Goal: Find contact information: Find contact information

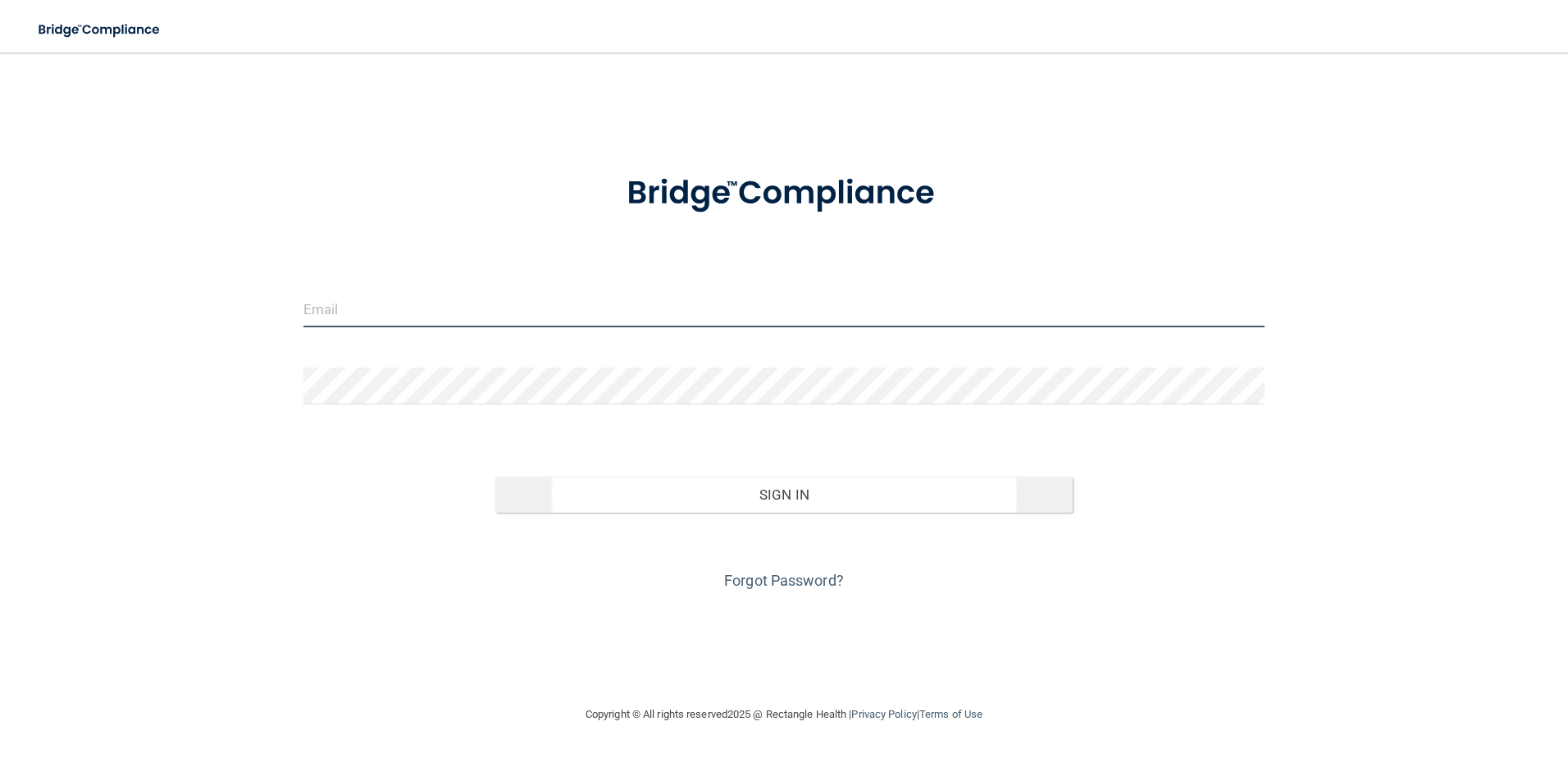
type input "[EMAIL_ADDRESS][DOMAIN_NAME]"
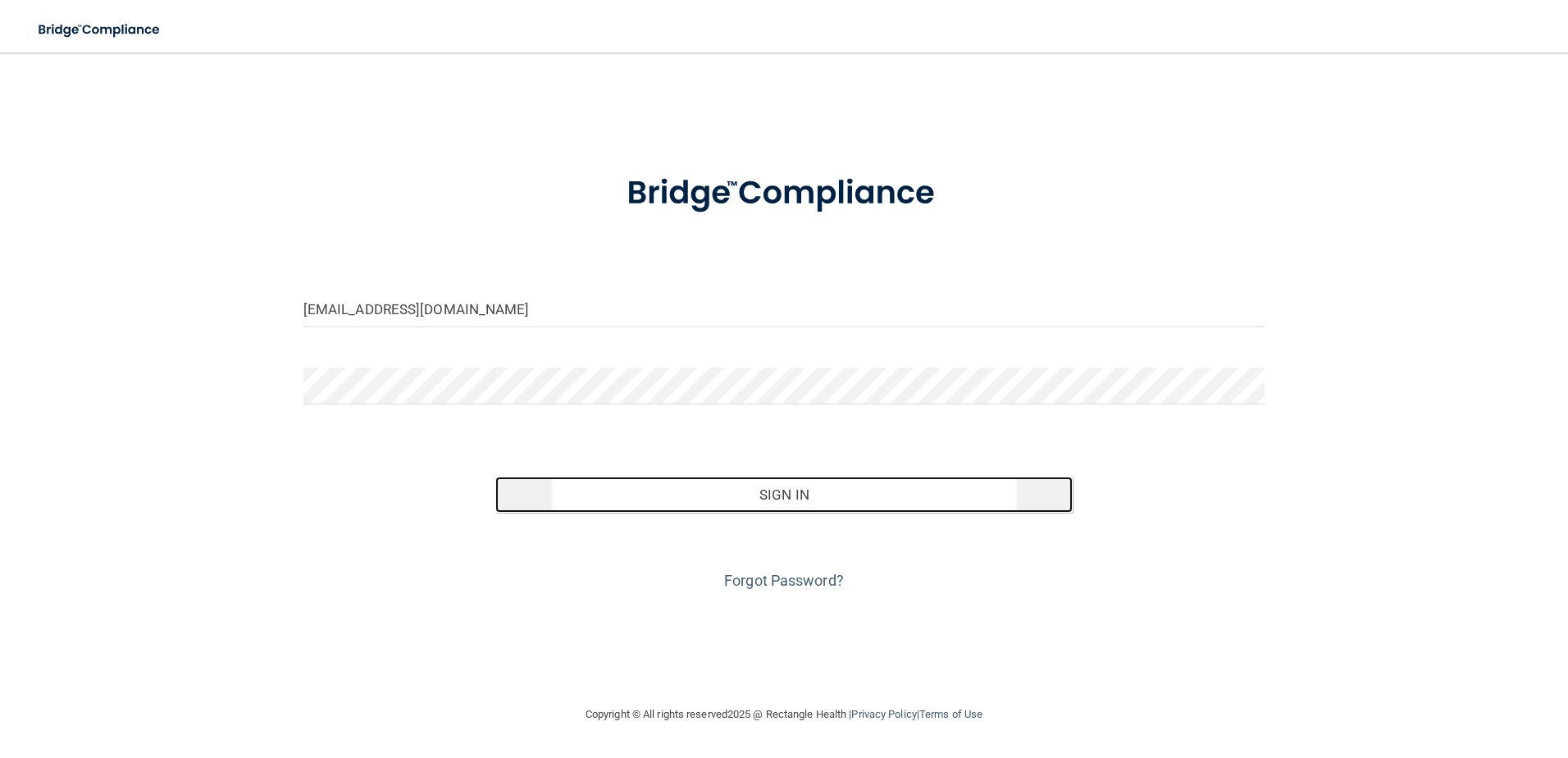
click at [810, 500] on button "Sign In" at bounding box center [784, 495] width 577 height 36
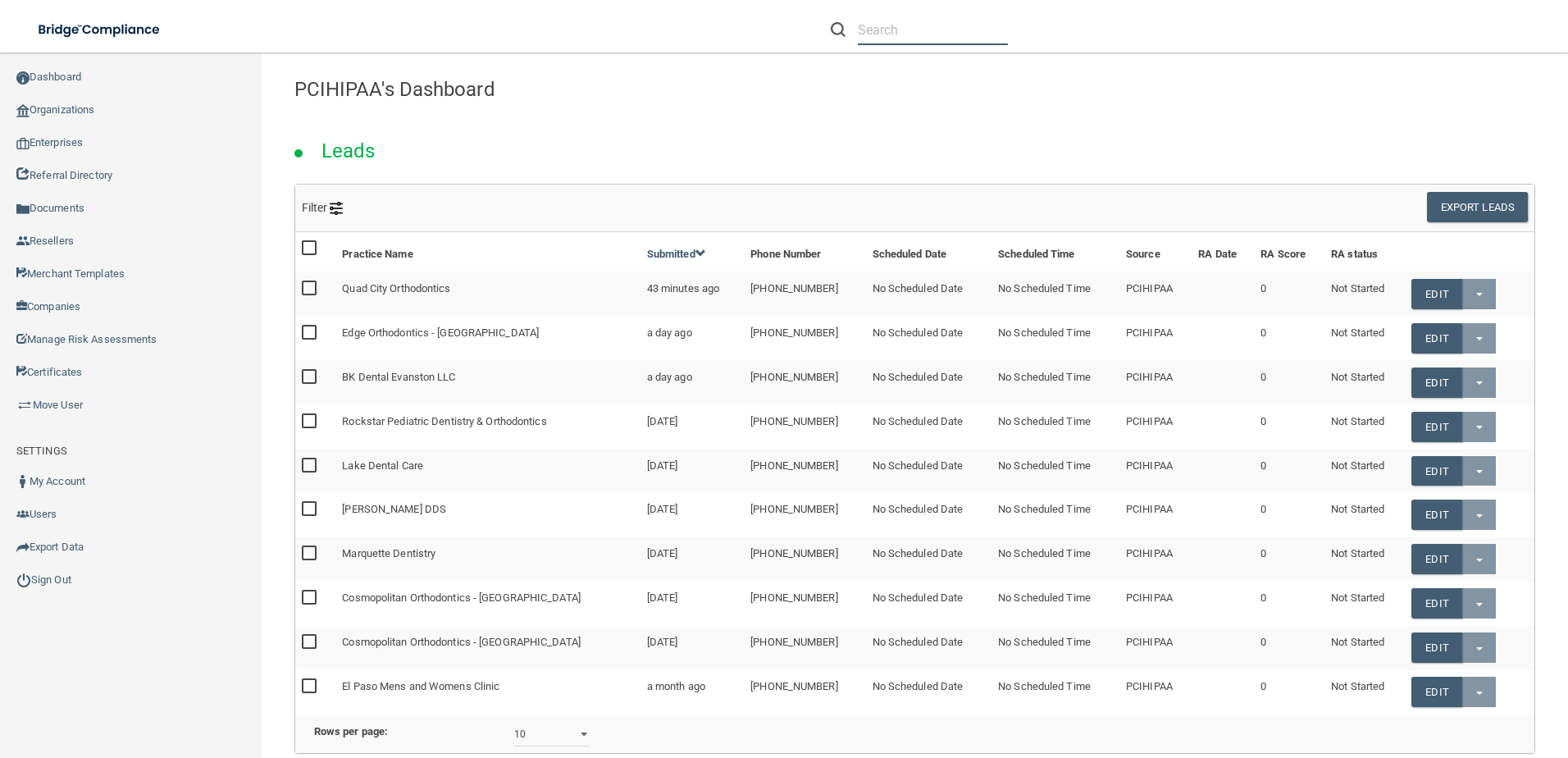
click at [887, 32] on input "text" at bounding box center [933, 30] width 150 height 31
paste input "Strasburg Dental Group"
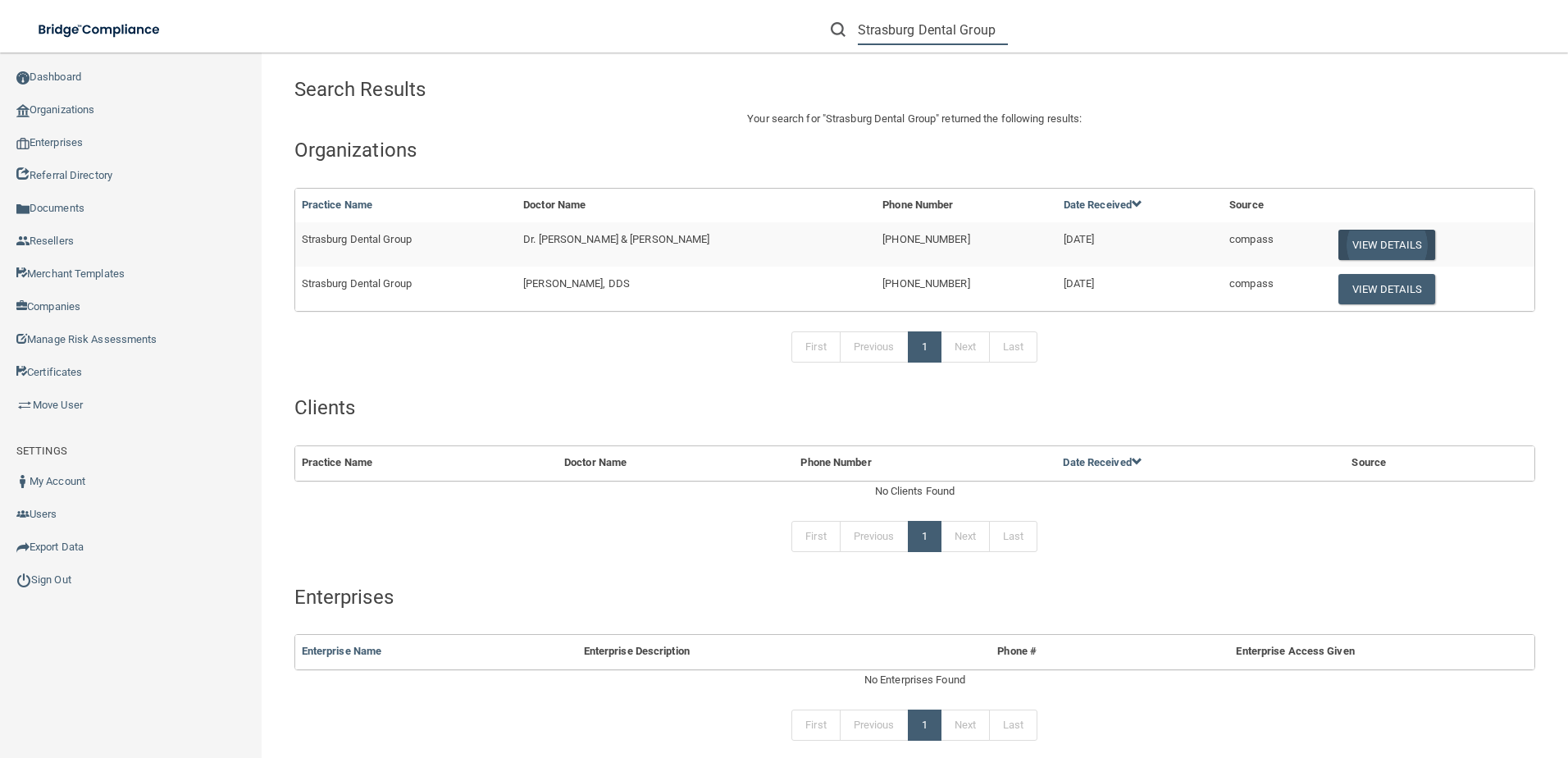
type input "Strasburg Dental Group"
click at [1390, 242] on button "View Details" at bounding box center [1386, 245] width 97 height 31
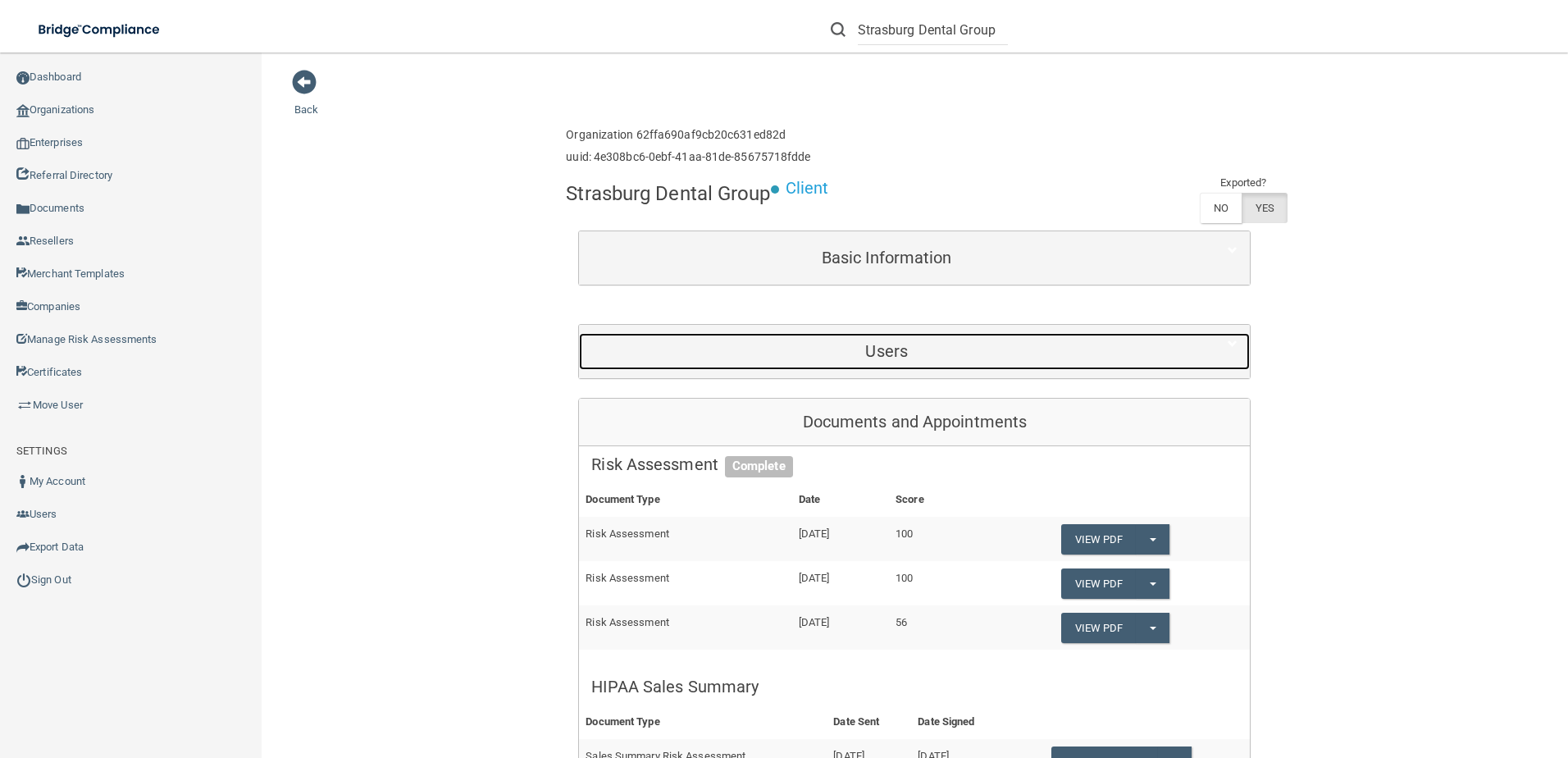
click at [1046, 333] on div "Users" at bounding box center [886, 351] width 615 height 37
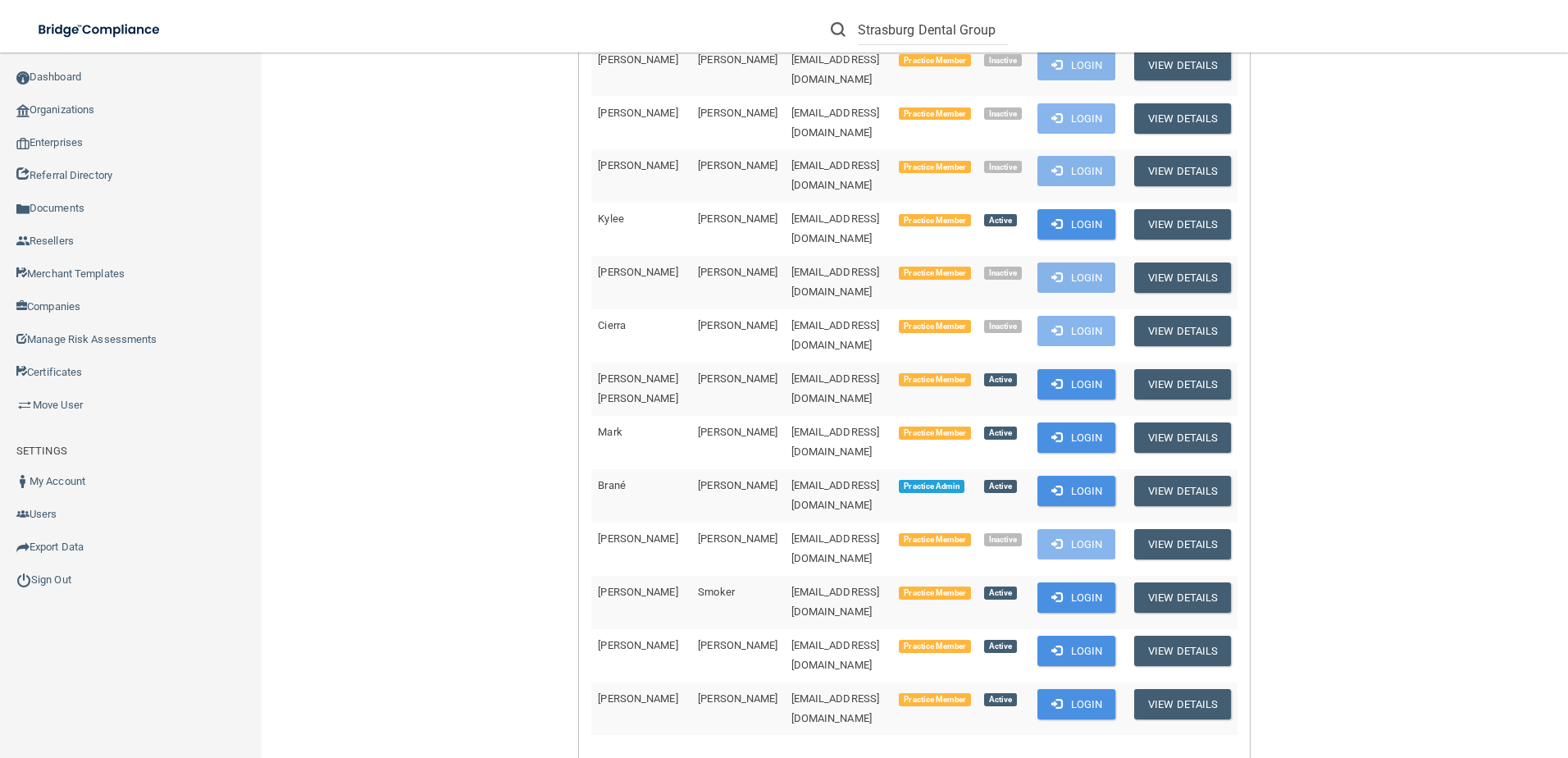
scroll to position [656, 0]
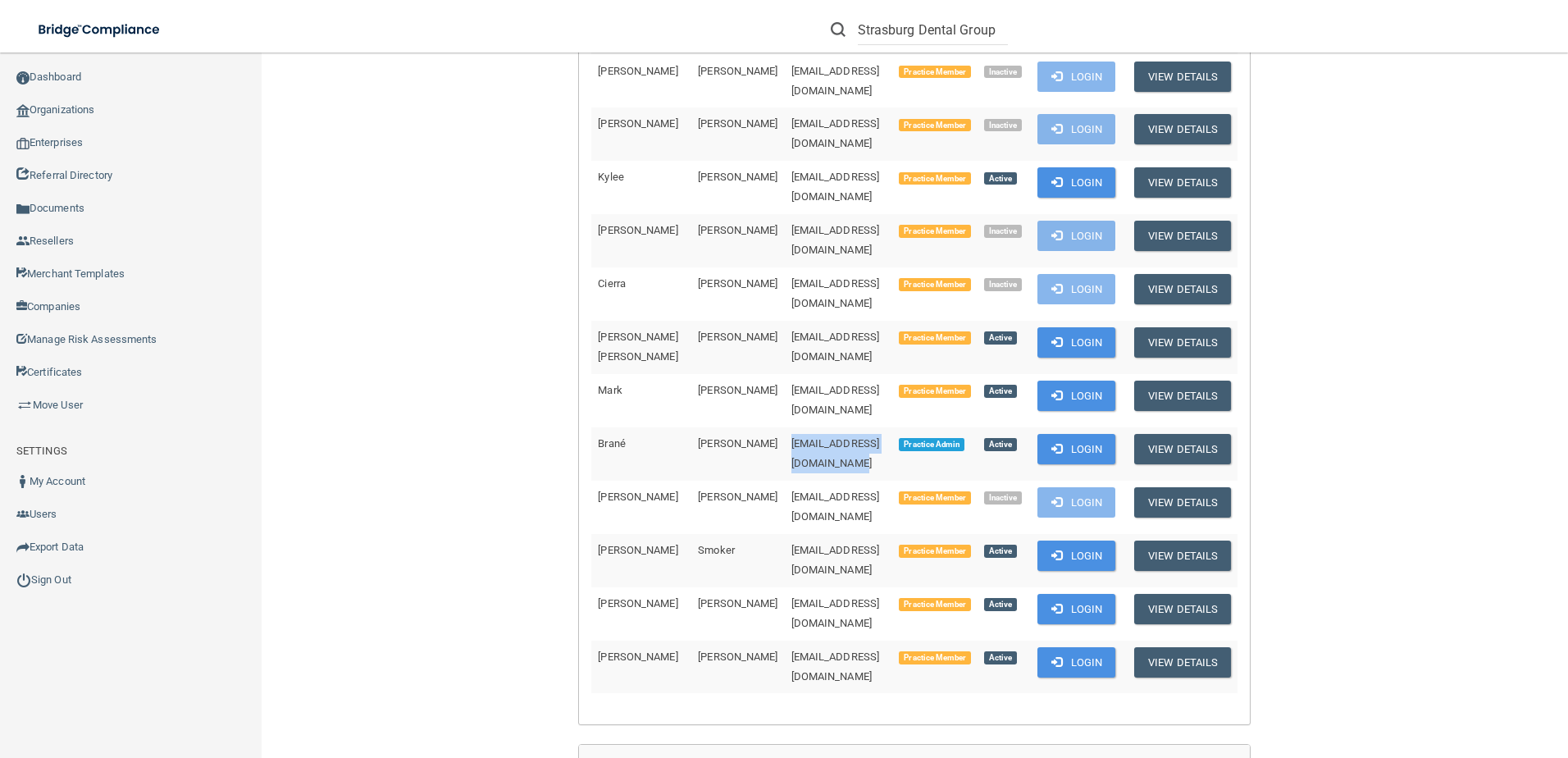
drag, startPoint x: 877, startPoint y: 345, endPoint x: 719, endPoint y: 342, distance: 158.0
click at [785, 427] on td "[EMAIL_ADDRESS][DOMAIN_NAME]" at bounding box center [839, 454] width 108 height 54
copy span "[EMAIL_ADDRESS][DOMAIN_NAME]"
